Goal: Check status: Check status

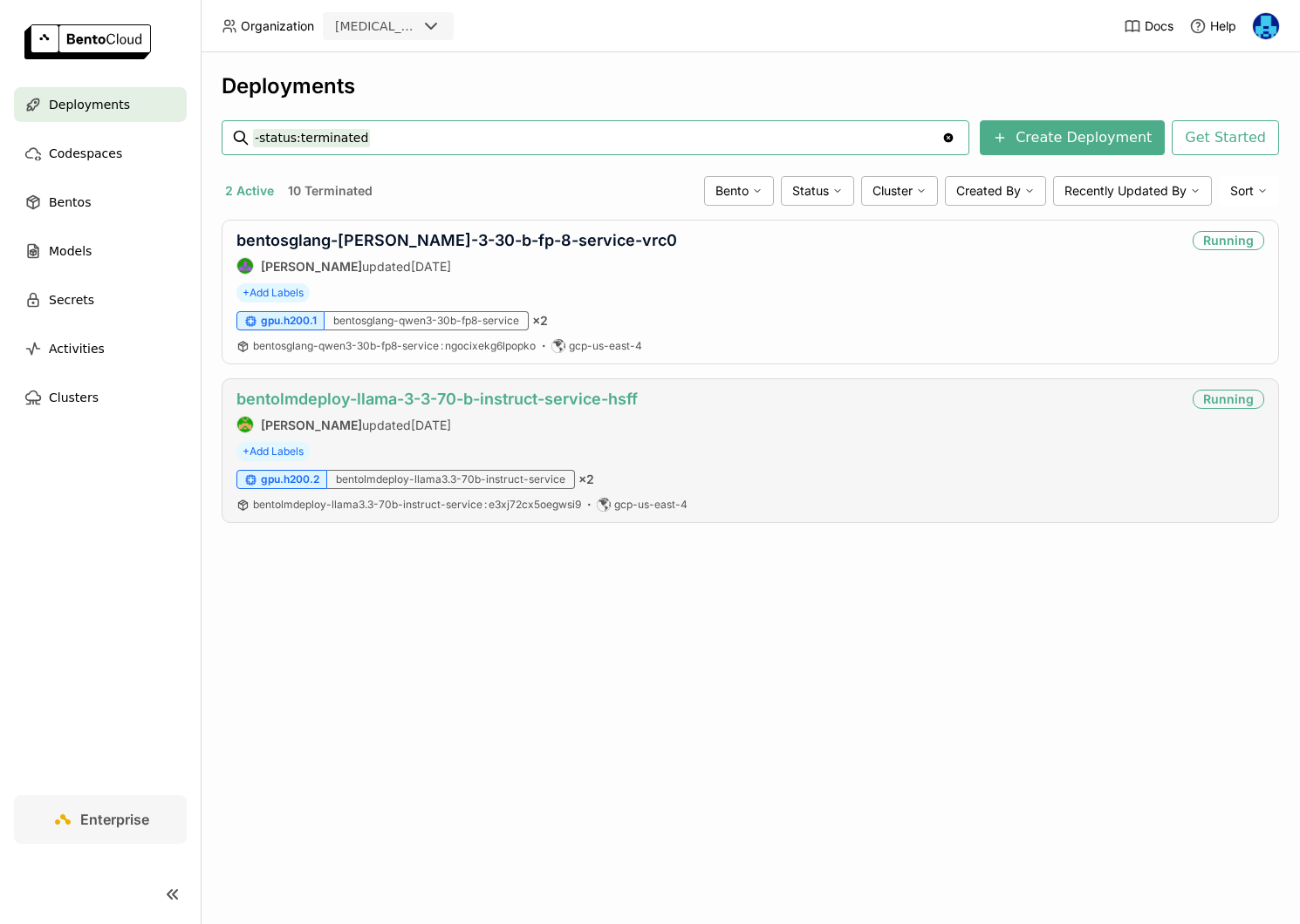
click at [489, 402] on link "bentolmdeploy-llama-3-3-70-b-instruct-service-hsff" at bounding box center [437, 399] width 401 height 18
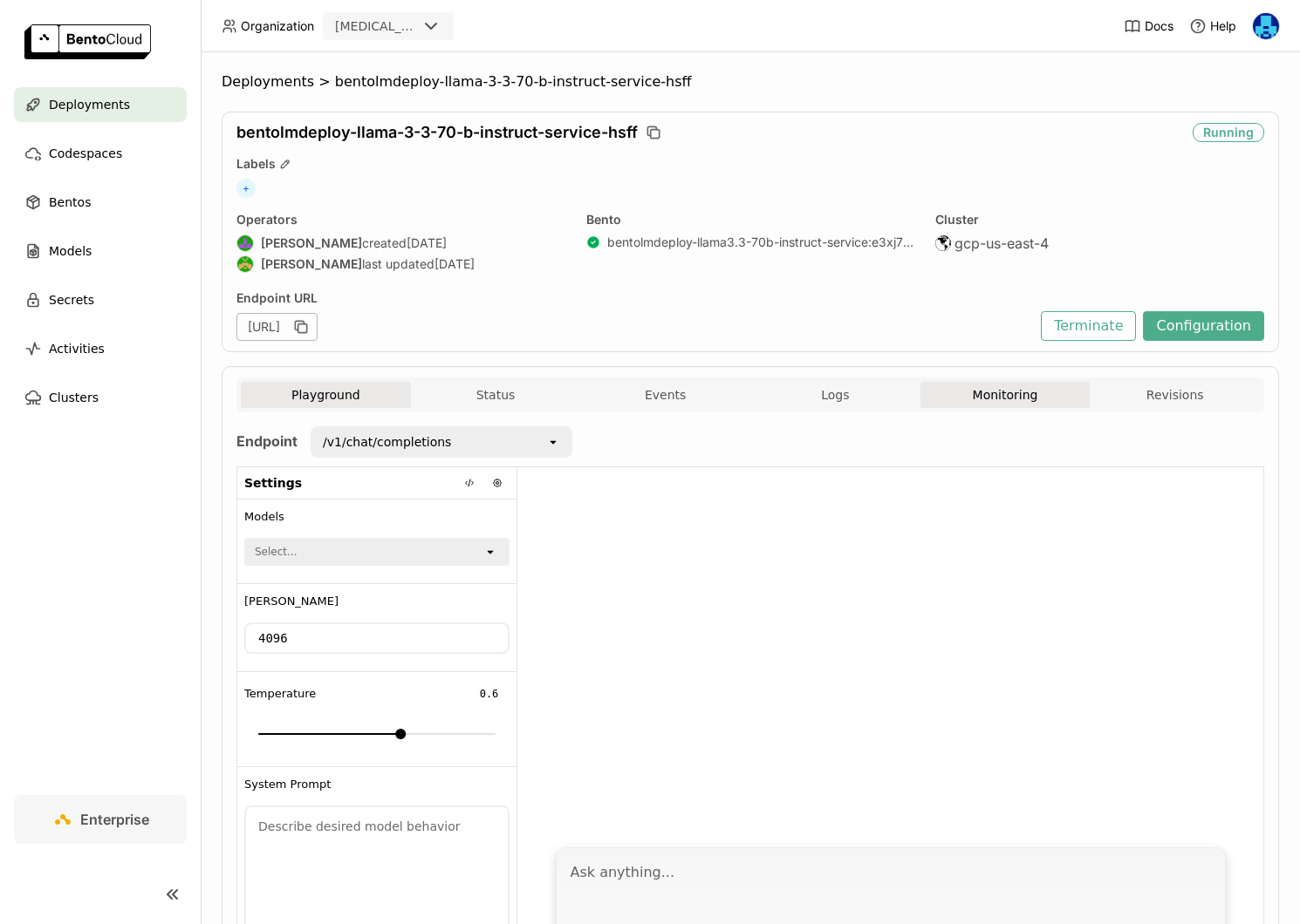
click at [987, 397] on button "Monitoring" at bounding box center [1006, 395] width 170 height 27
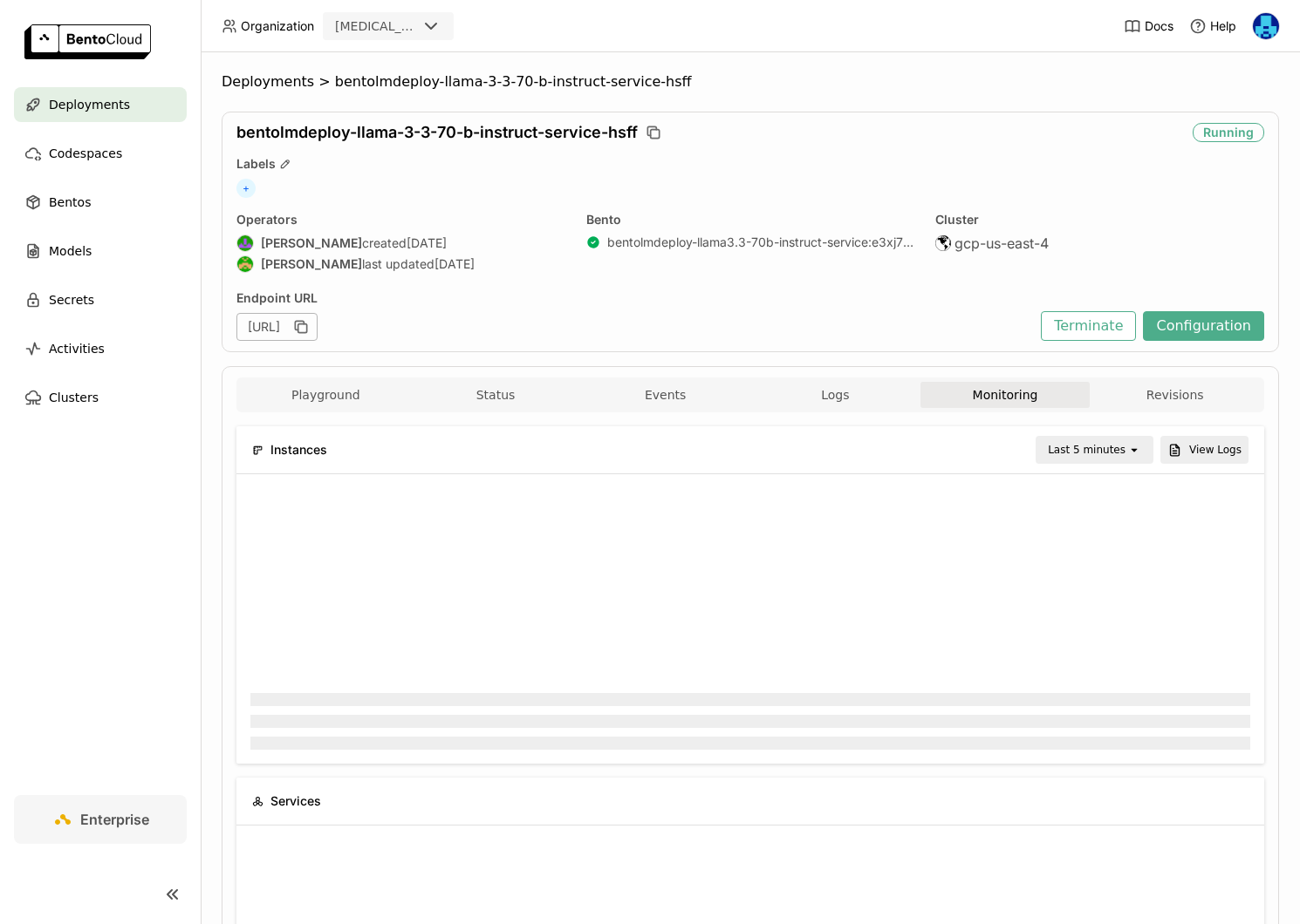
click at [1089, 439] on div "Last 5 minutes" at bounding box center [1082, 450] width 90 height 25
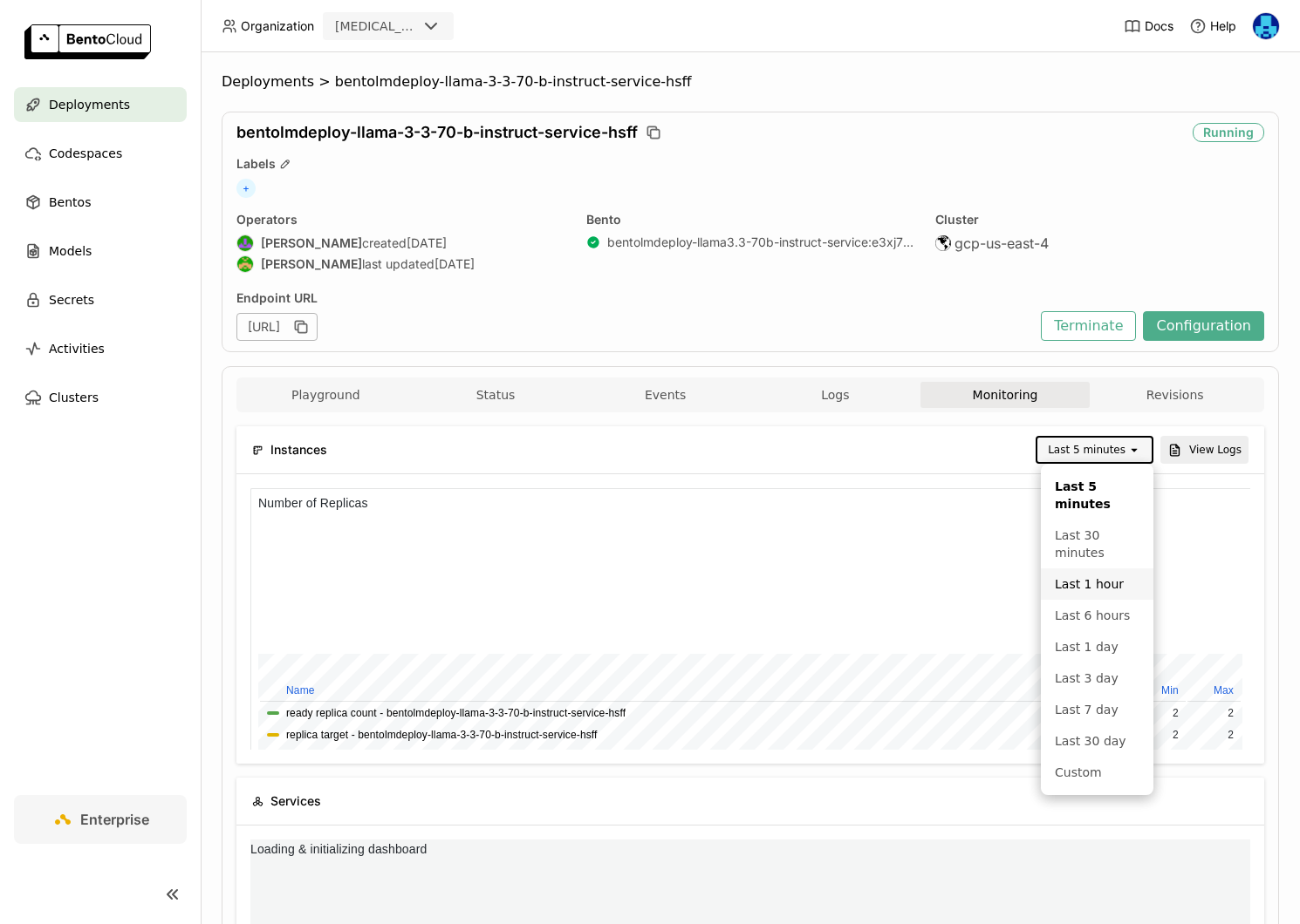
scroll to position [262, 332]
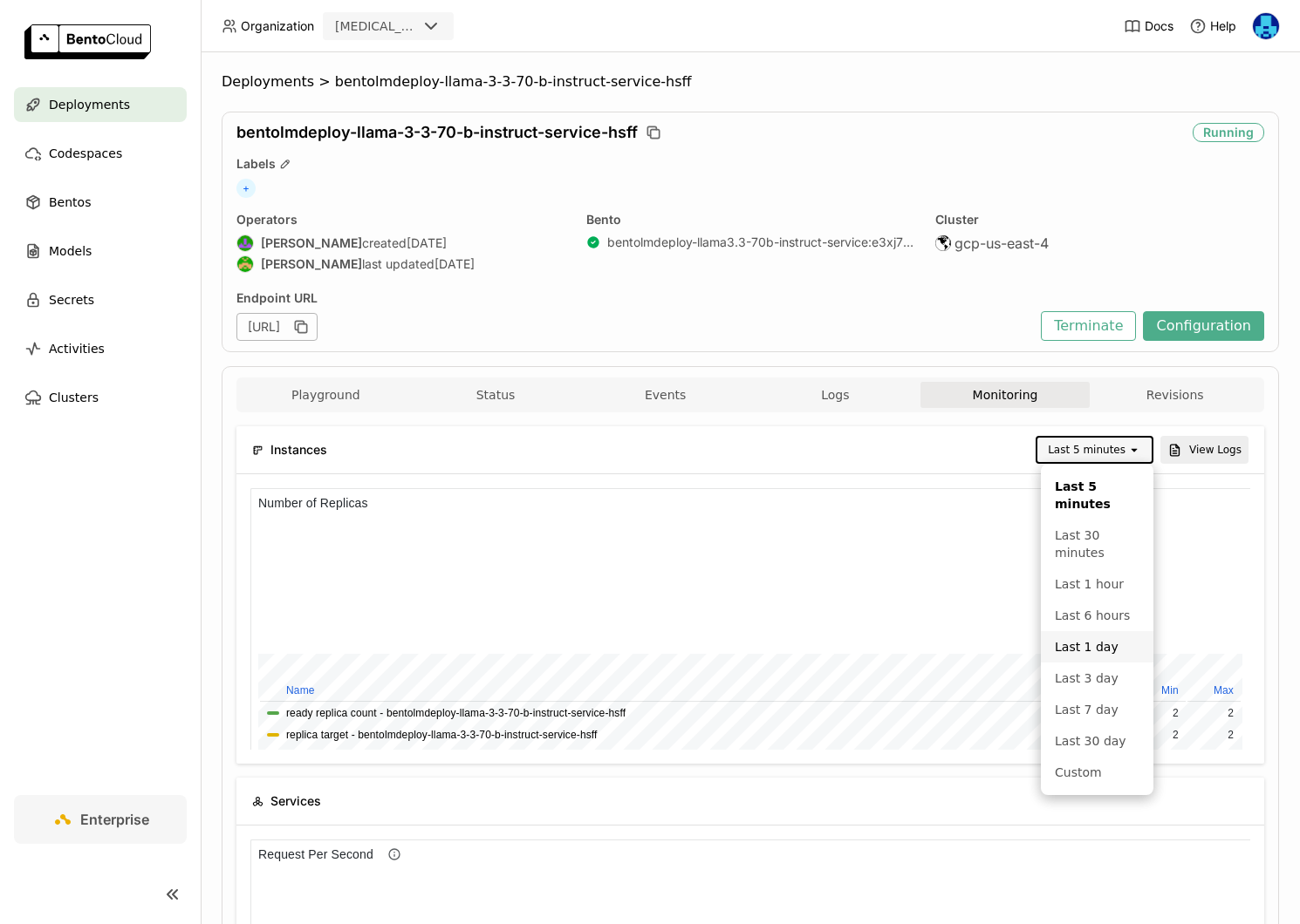
click at [1092, 639] on div "Last 1 day" at bounding box center [1097, 647] width 84 height 17
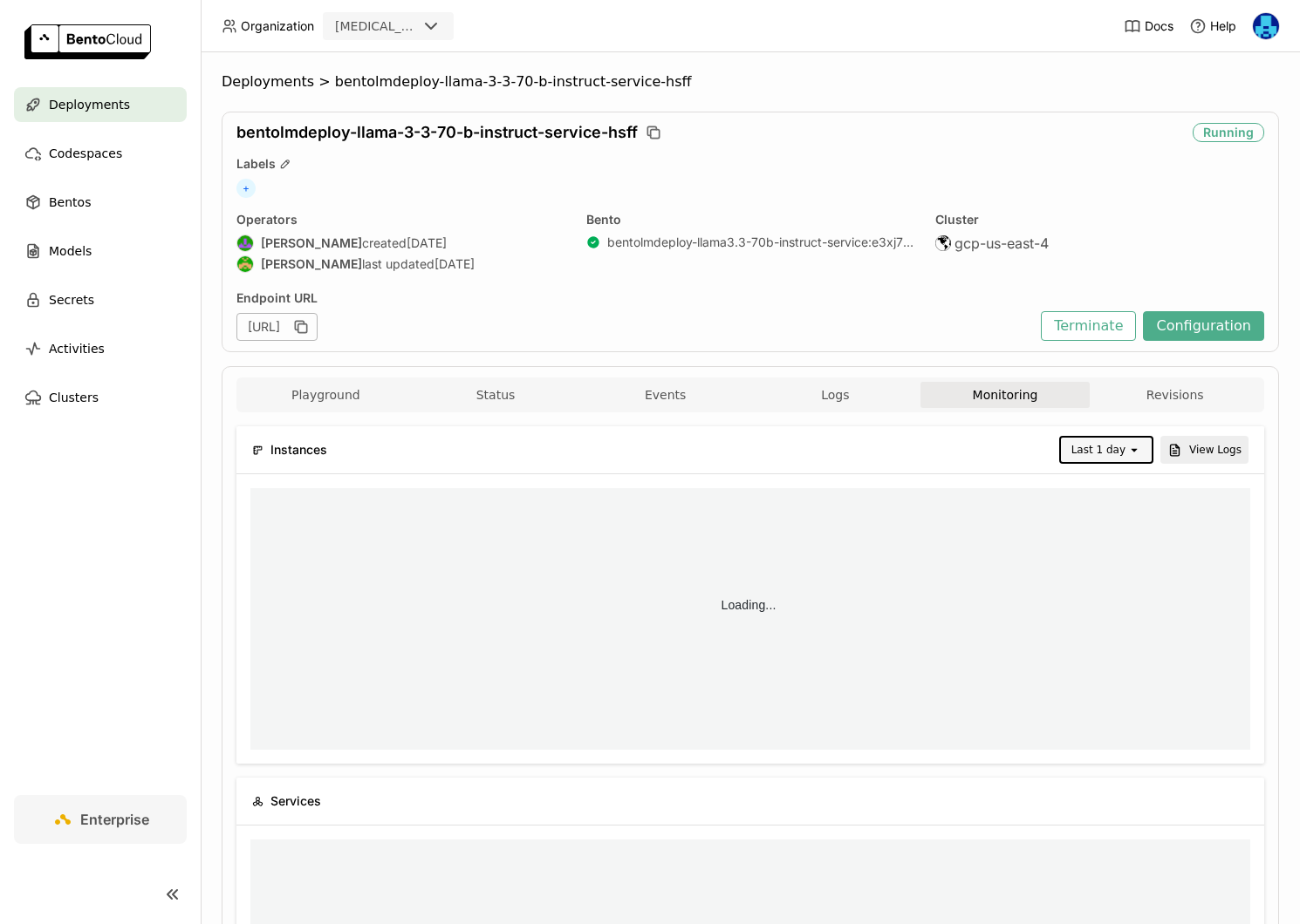
scroll to position [0, 0]
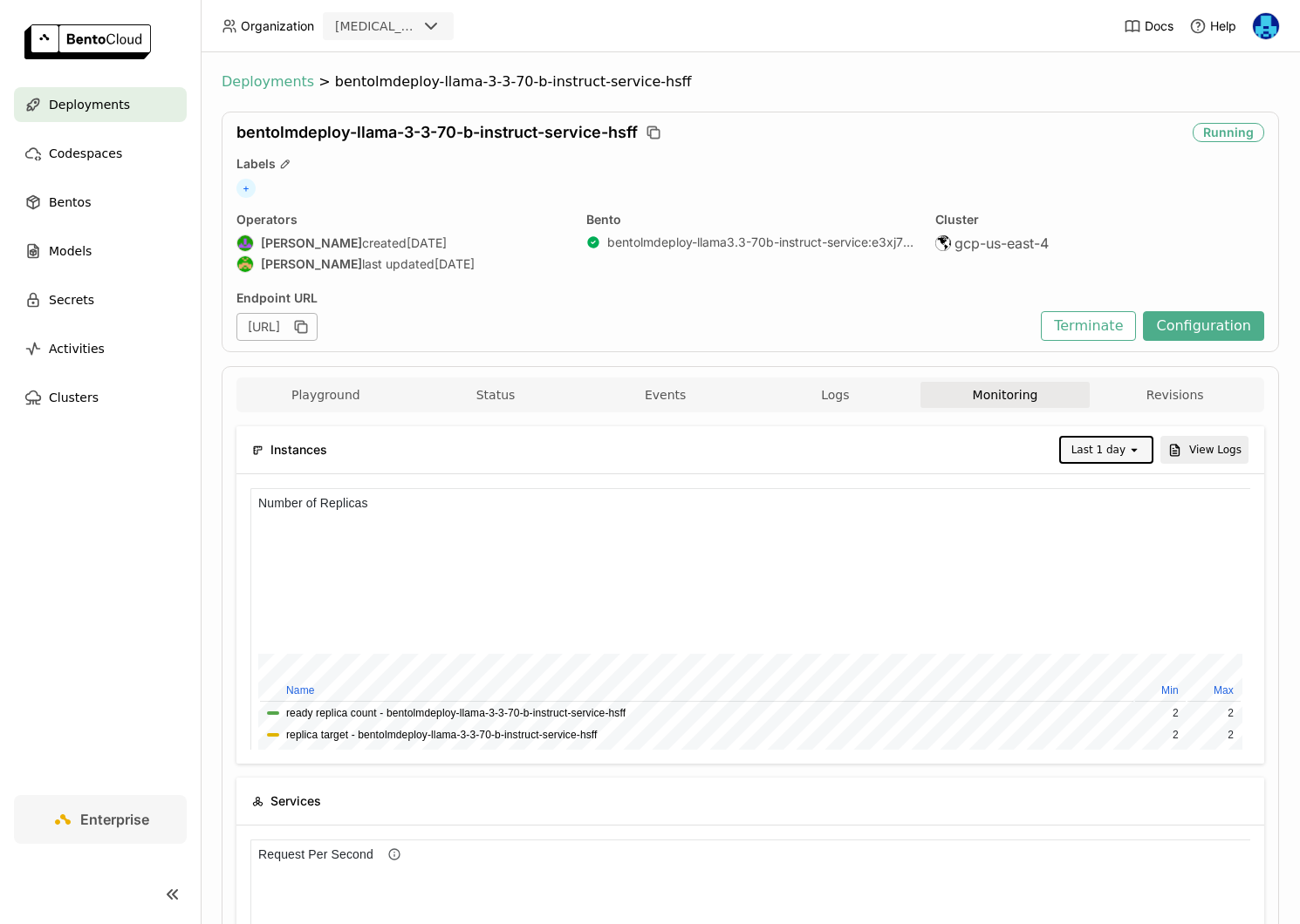
click at [276, 85] on span "Deployments" at bounding box center [268, 82] width 93 height 17
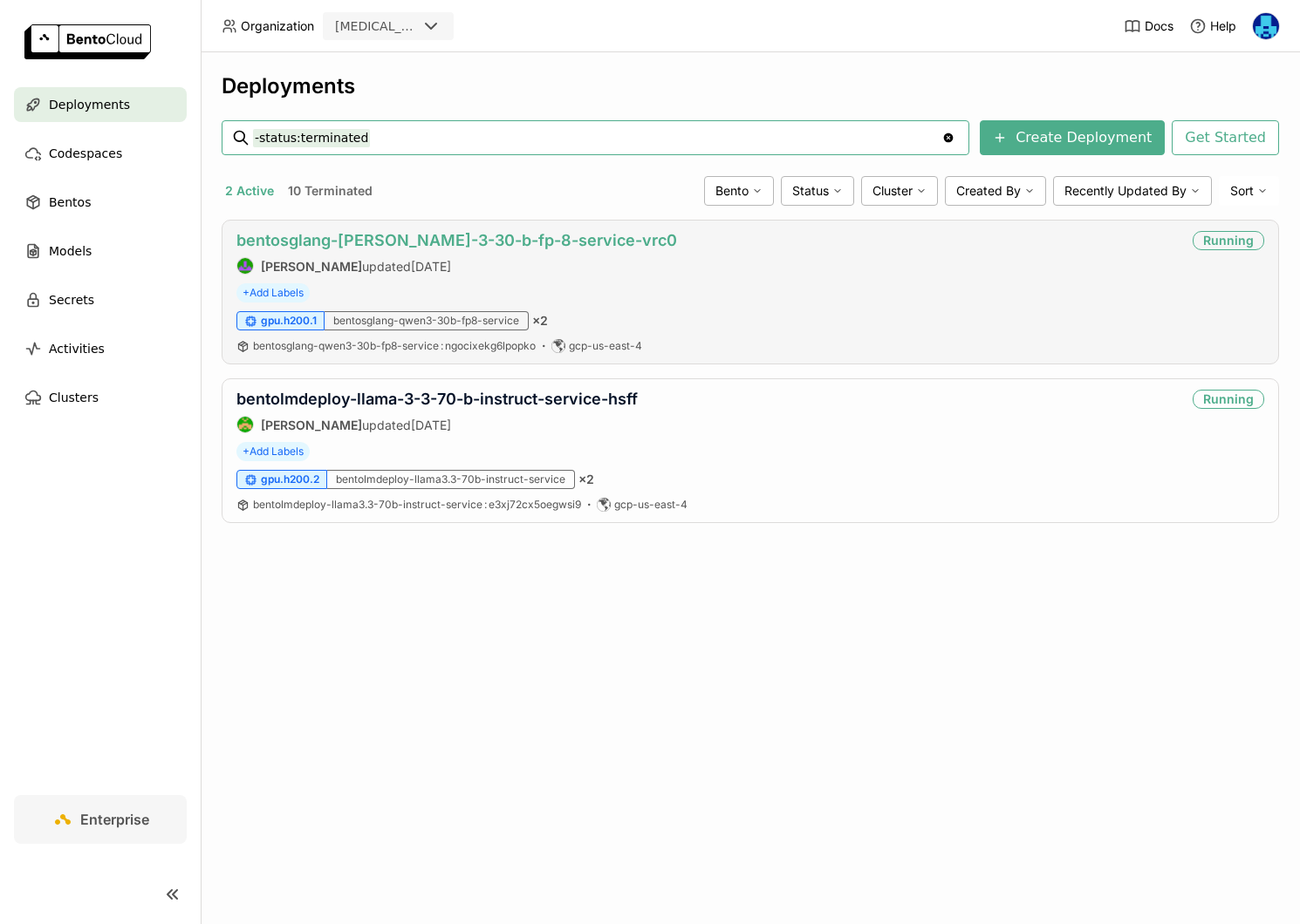
click at [480, 238] on link "bentosglang-[PERSON_NAME]-3-30-b-fp-8-service-vrc0" at bounding box center [456, 240] width 441 height 18
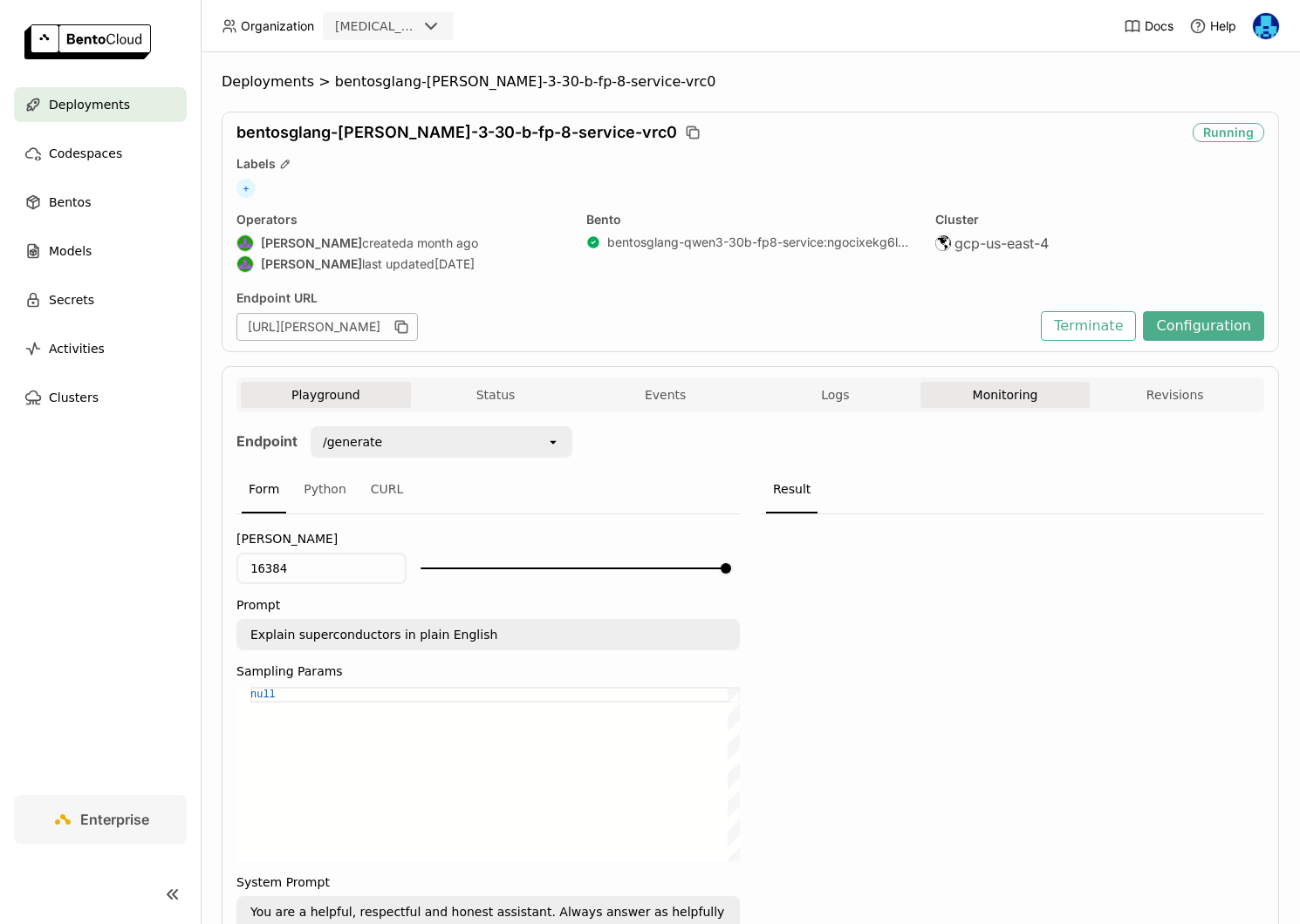
click at [1000, 389] on button "Monitoring" at bounding box center [1006, 395] width 170 height 27
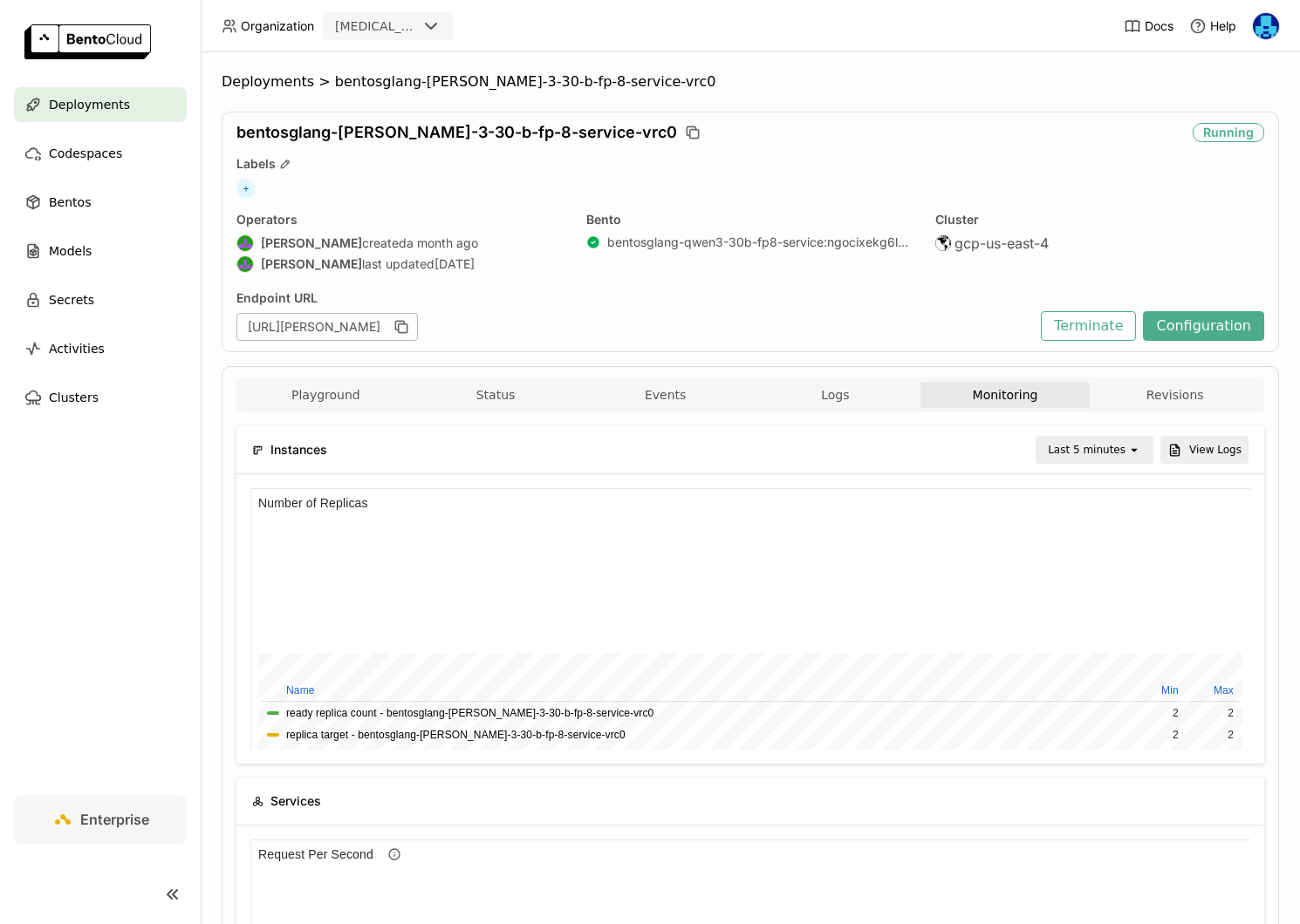
click at [1103, 454] on div "Last 5 minutes" at bounding box center [1087, 450] width 78 height 17
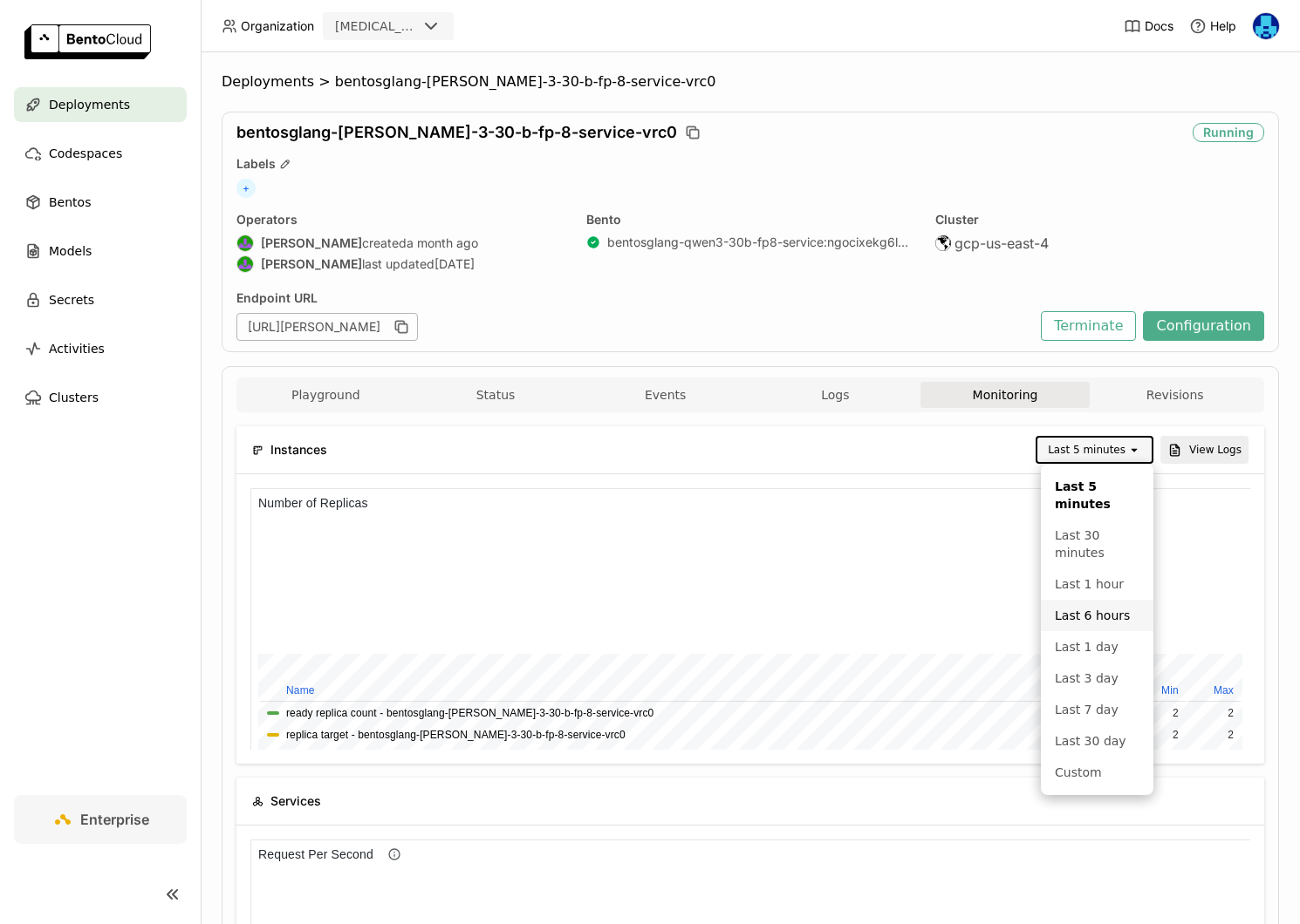
click at [1098, 637] on li "Last 1 day" at bounding box center [1097, 647] width 113 height 31
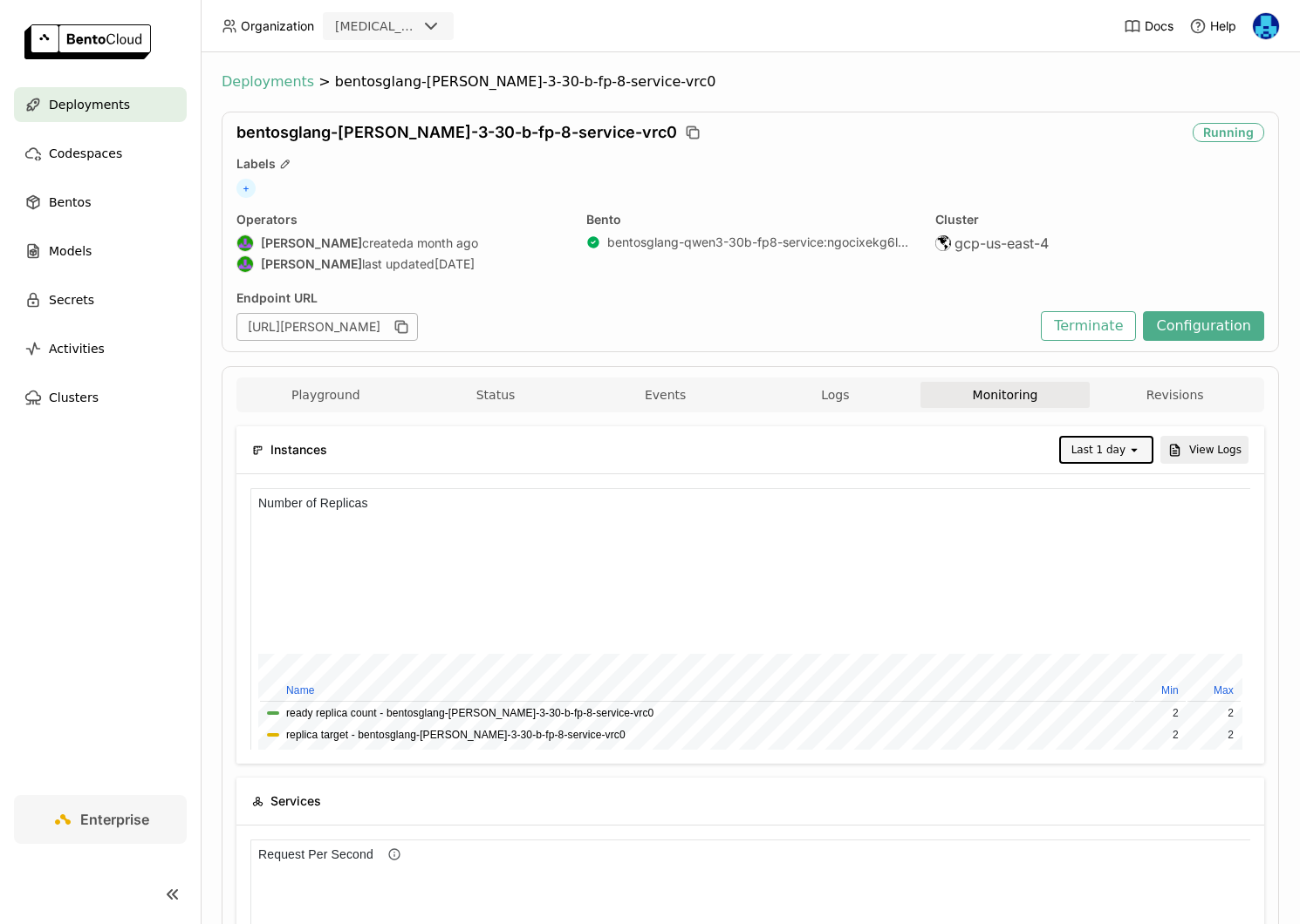
click at [255, 73] on span "Deployments" at bounding box center [268, 82] width 93 height 17
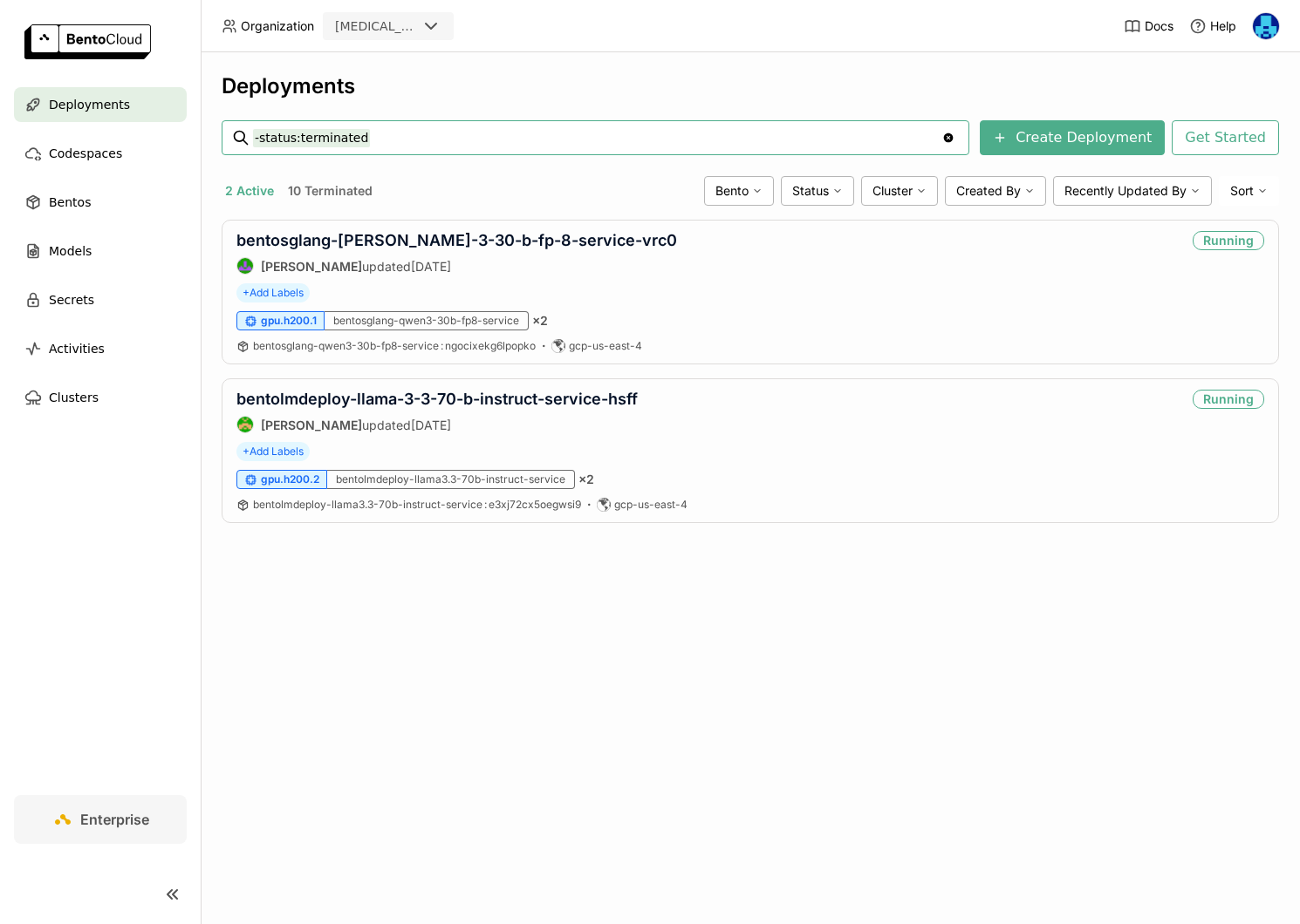
click at [101, 575] on nav "Deployments Codespaces Bentos Models Secrets Activities Clusters" at bounding box center [100, 440] width 201 height 708
click at [101, 598] on nav "Deployments Codespaces Bentos Models Secrets Activities Clusters" at bounding box center [100, 440] width 201 height 708
